Goal: Task Accomplishment & Management: Manage account settings

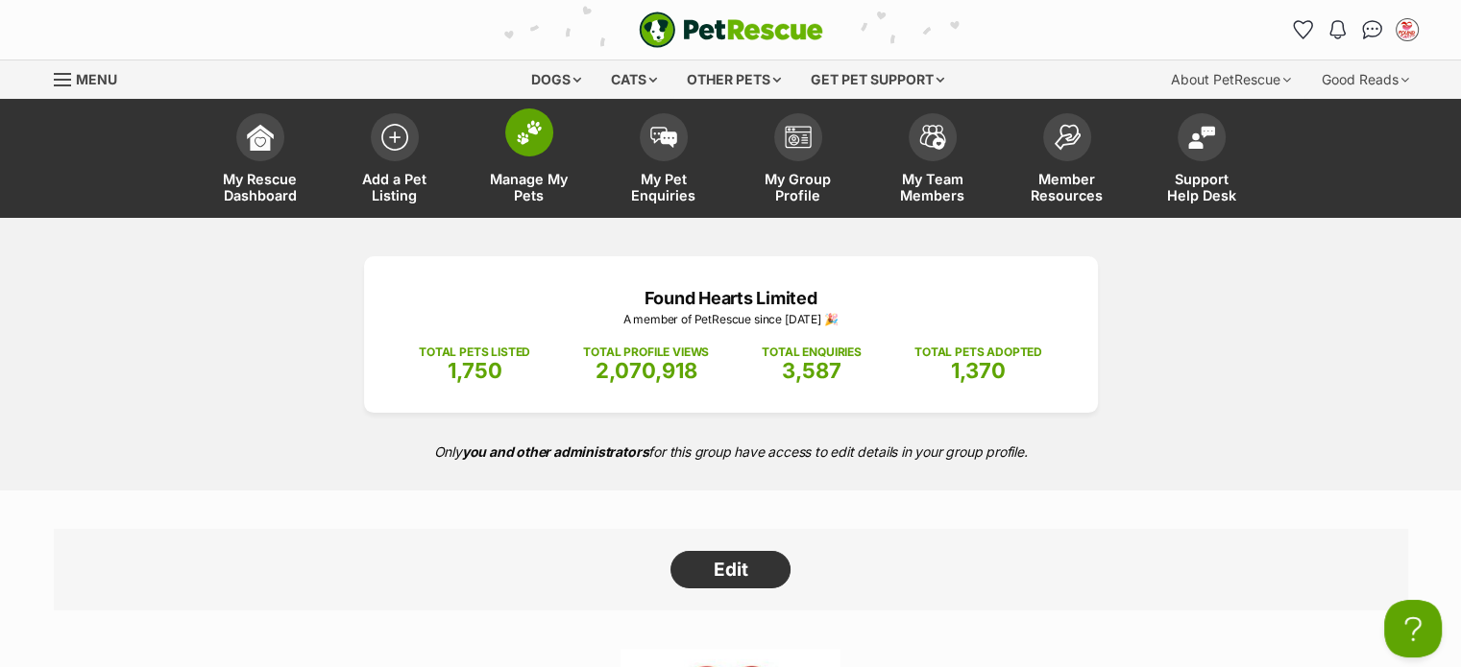
click at [534, 189] on span "Manage My Pets" at bounding box center [529, 187] width 86 height 33
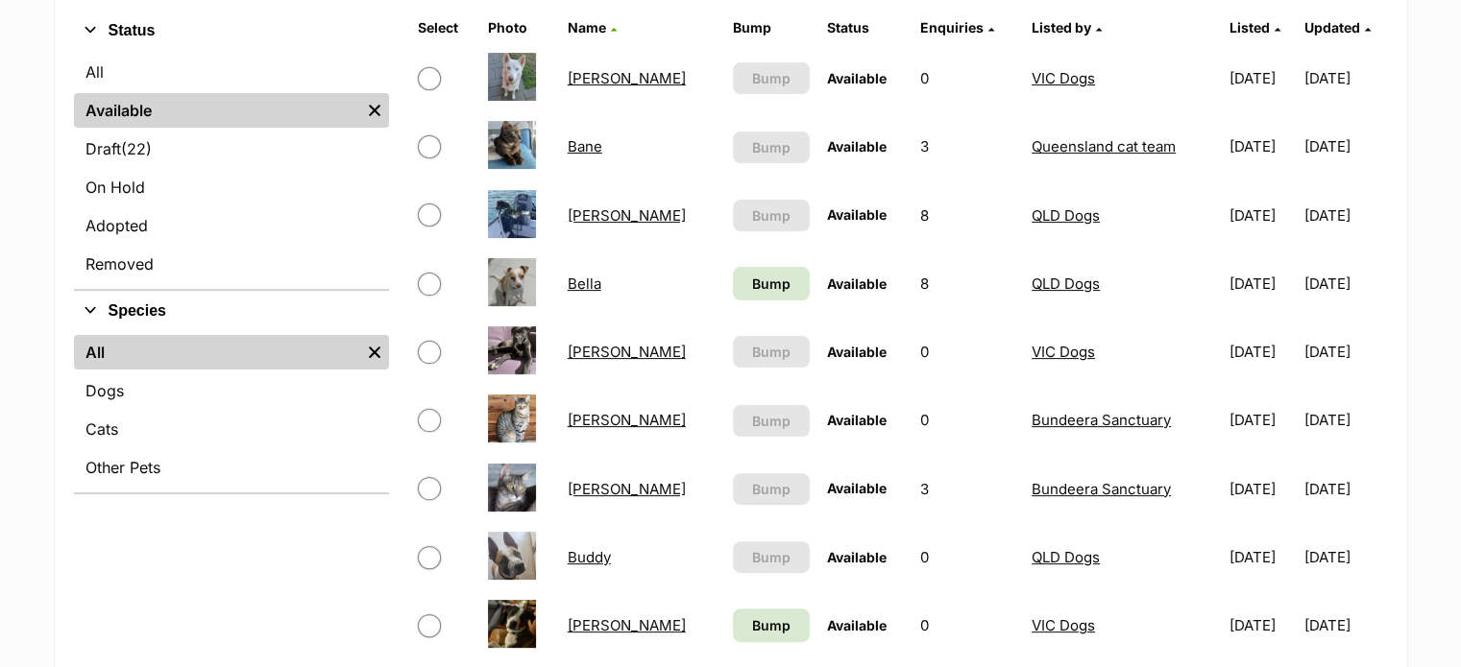
scroll to position [480, 0]
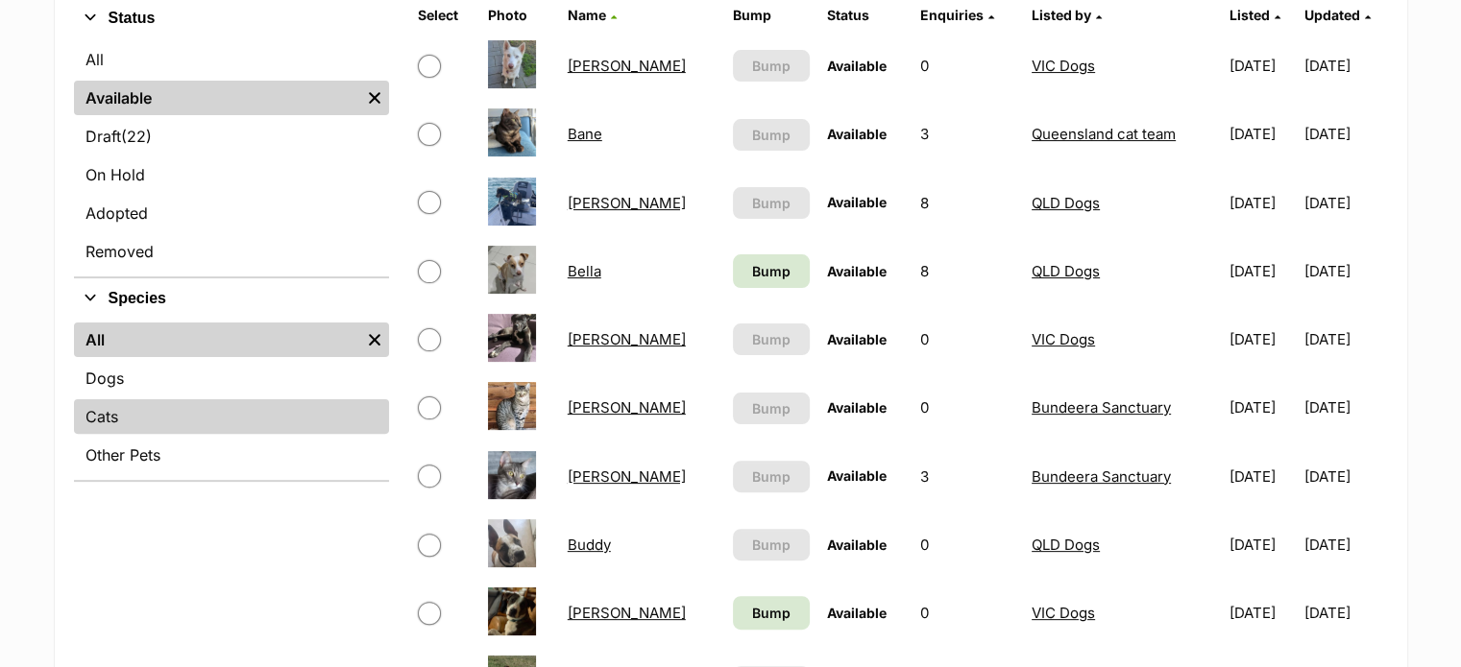
click at [191, 414] on link "Cats" at bounding box center [231, 416] width 315 height 35
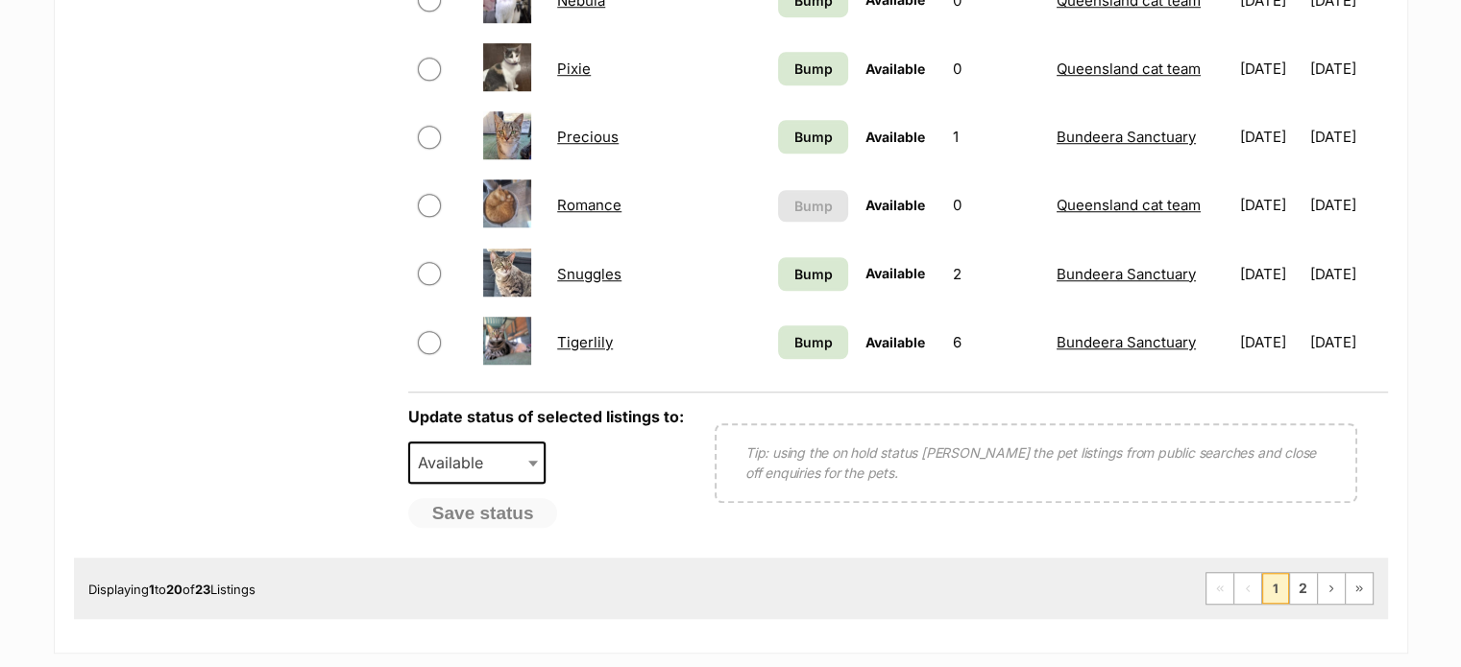
scroll to position [1536, 0]
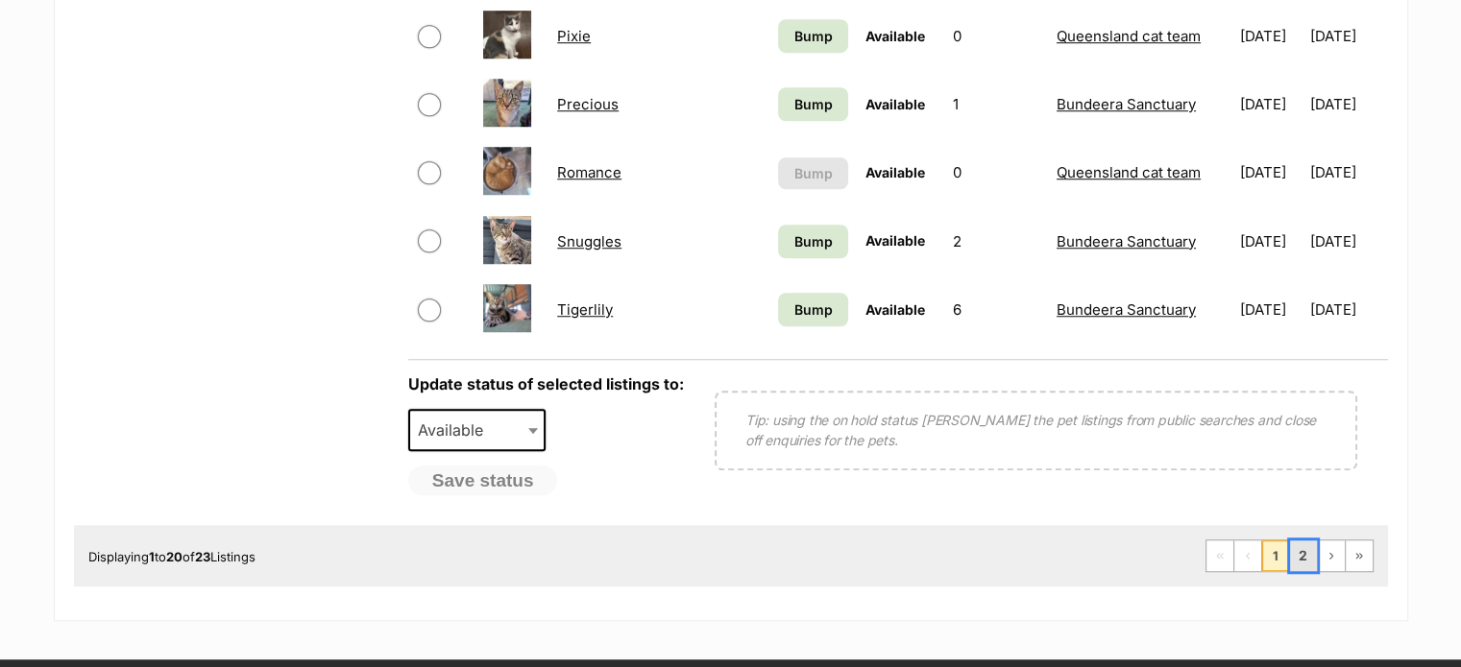
click at [1298, 558] on link "2" at bounding box center [1303, 556] width 27 height 31
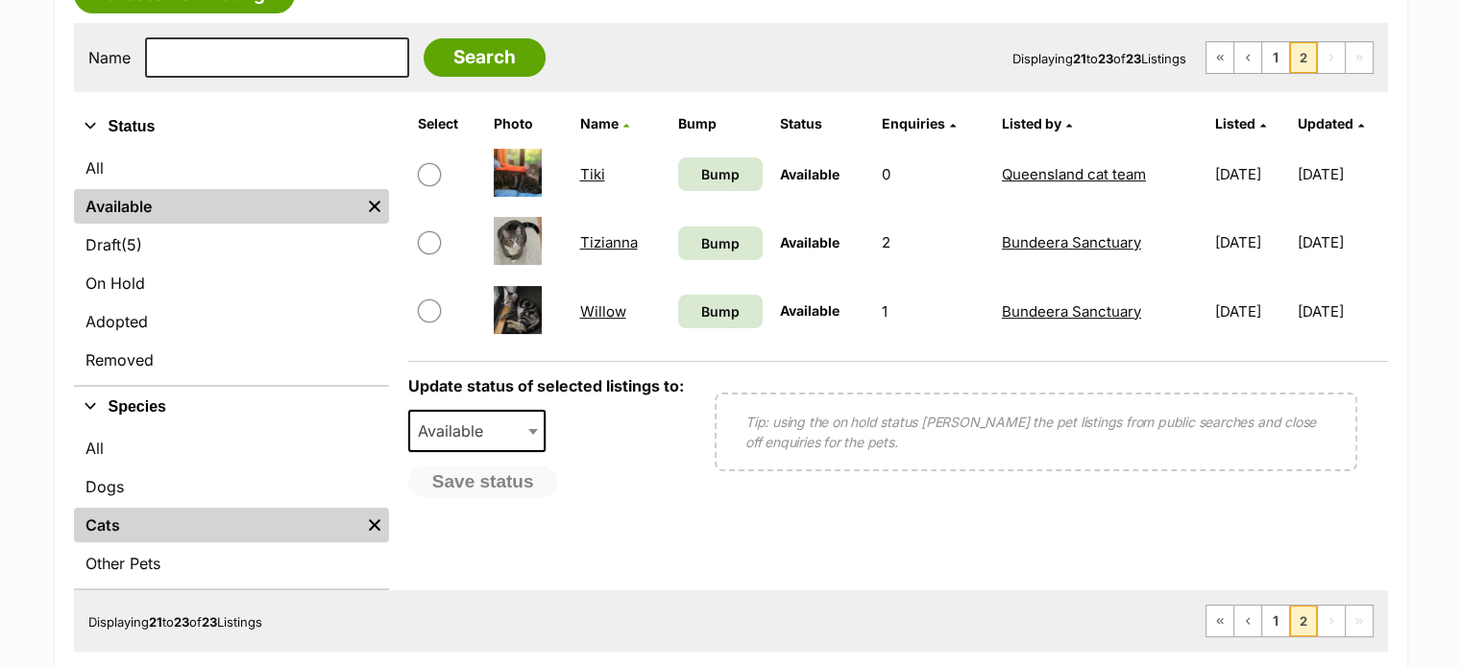
scroll to position [384, 0]
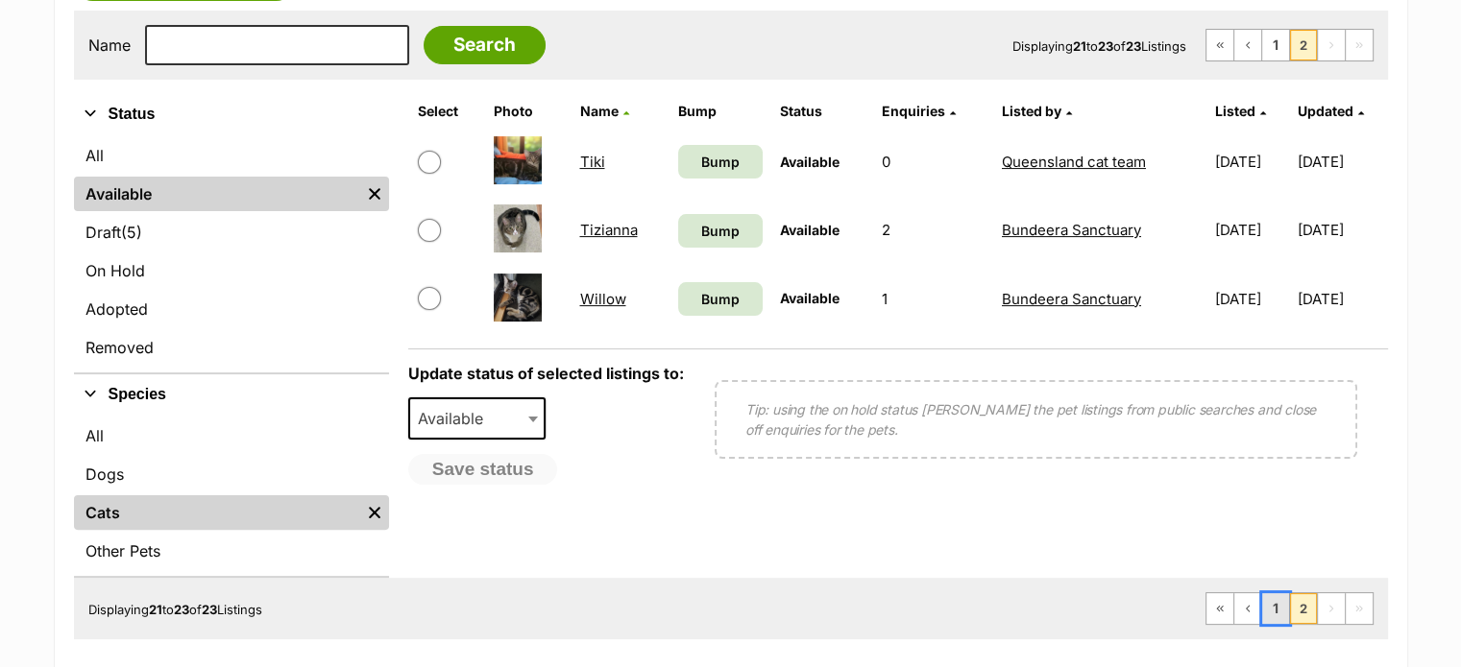
click at [1267, 614] on link "1" at bounding box center [1275, 608] width 27 height 31
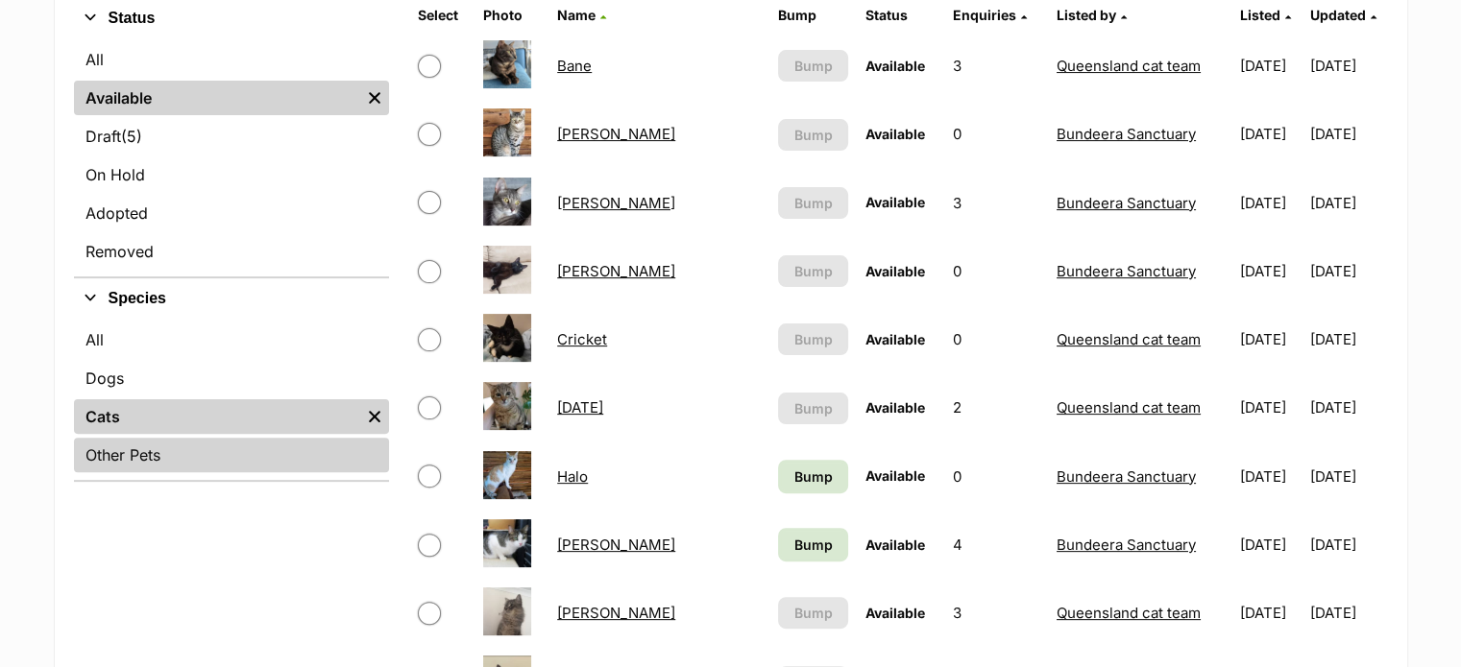
click at [184, 452] on link "Other Pets" at bounding box center [231, 455] width 315 height 35
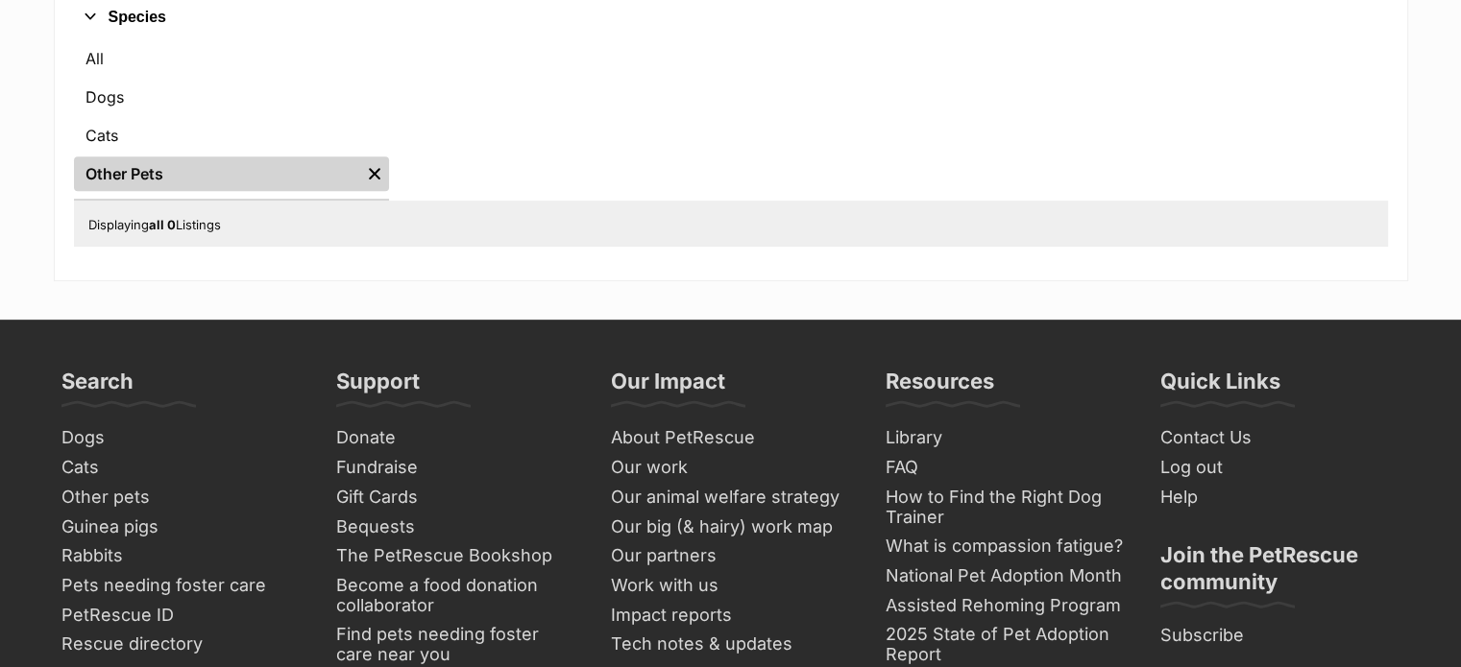
scroll to position [768, 0]
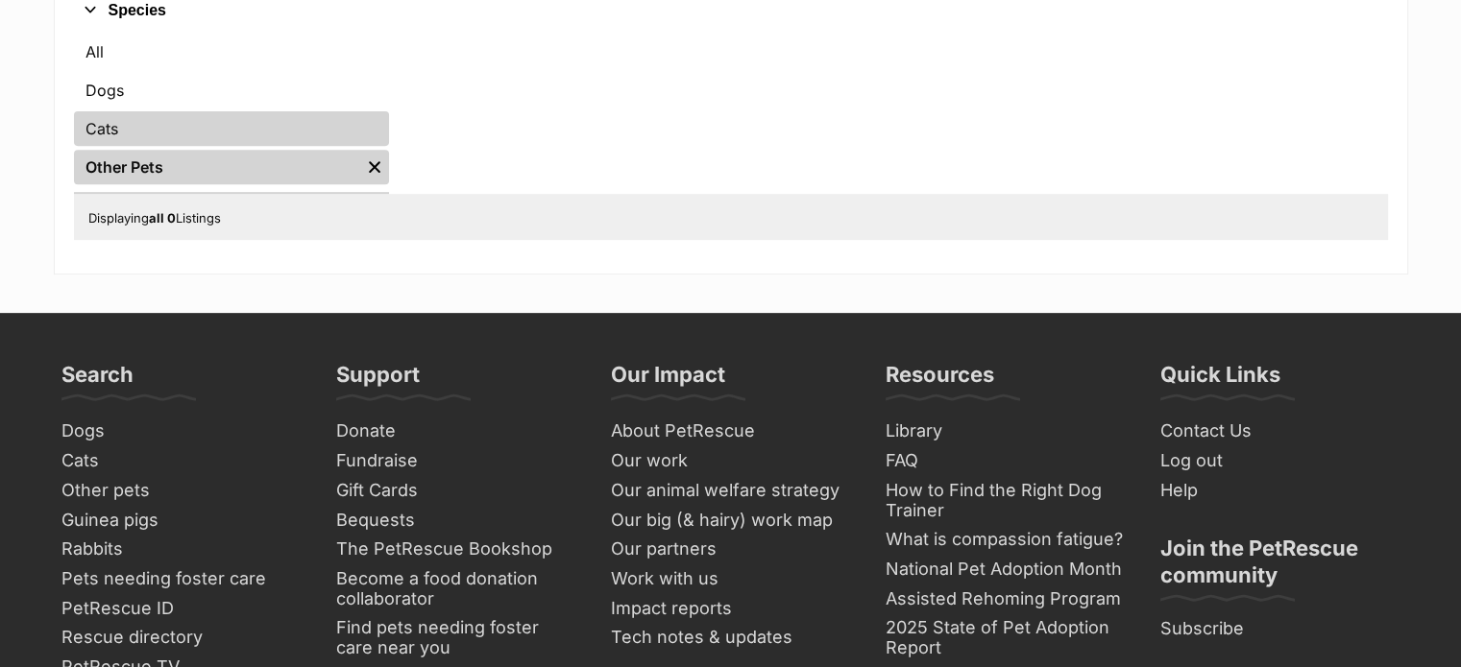
click at [273, 126] on link "Cats" at bounding box center [231, 128] width 315 height 35
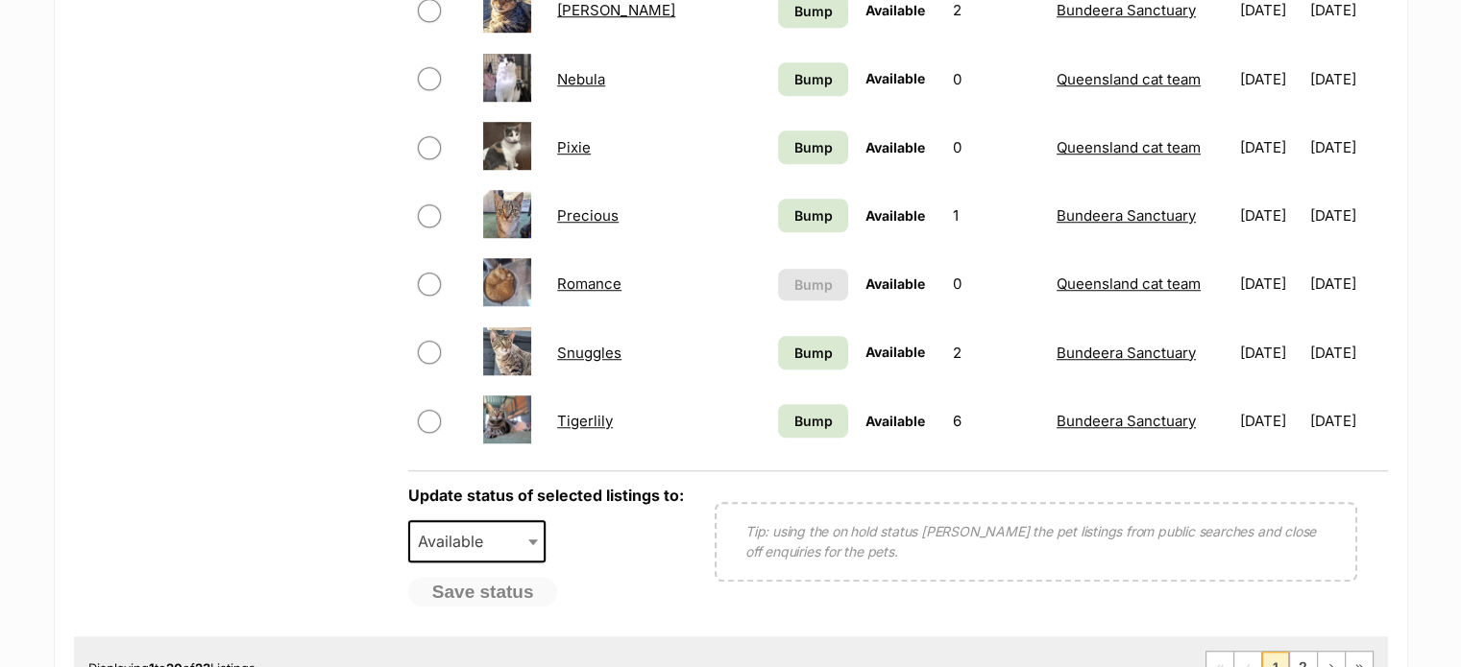
scroll to position [1632, 0]
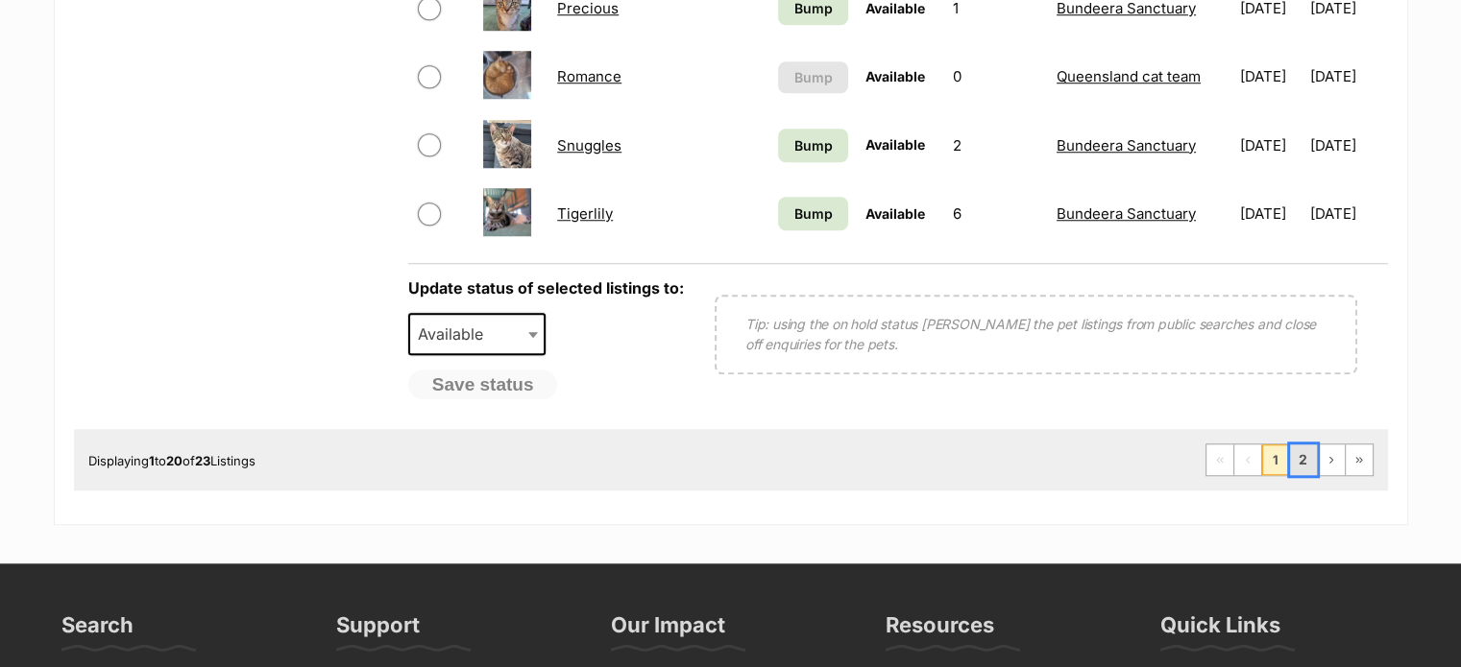
click at [1301, 464] on link "2" at bounding box center [1303, 460] width 27 height 31
